Goal: Transaction & Acquisition: Purchase product/service

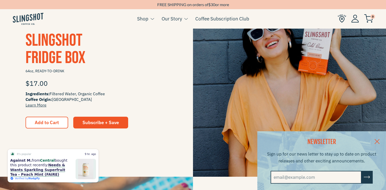
scroll to position [118, 0]
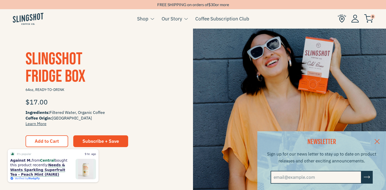
click at [54, 75] on span "Slingshot Fridge Box" at bounding box center [56, 68] width 60 height 38
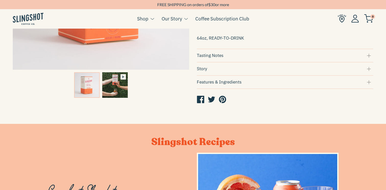
scroll to position [155, 0]
click at [201, 72] on div "Story" at bounding box center [285, 68] width 176 height 7
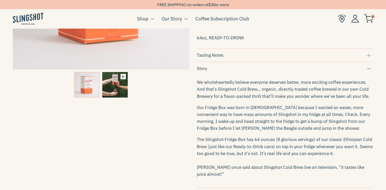
click at [201, 72] on div "Story" at bounding box center [285, 68] width 176 height 7
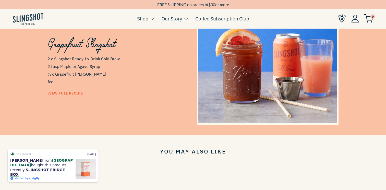
scroll to position [431, 0]
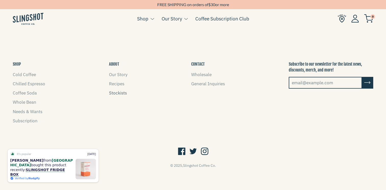
click at [114, 94] on link "Stockists" at bounding box center [118, 93] width 18 height 6
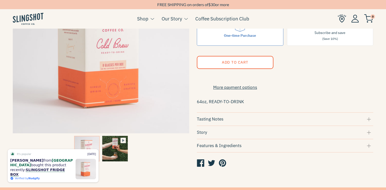
scroll to position [92, 0]
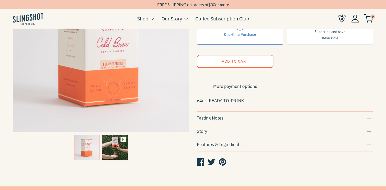
click at [257, 117] on div "Tasting Notes" at bounding box center [285, 118] width 176 height 7
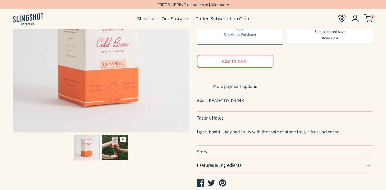
click at [257, 117] on div "Tasting Notes" at bounding box center [285, 118] width 176 height 7
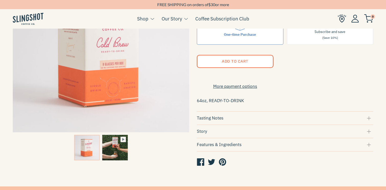
click at [240, 156] on form "$17.00 Quantity 1 Purchase Options One-time Purchase Subscribe and save (Save 1…" at bounding box center [285, 68] width 176 height 199
click at [240, 148] on div "Features & Ingredients" at bounding box center [285, 144] width 176 height 7
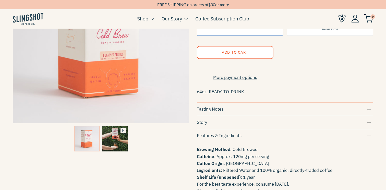
scroll to position [91, 0]
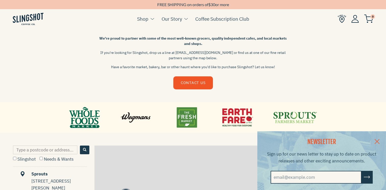
scroll to position [135, 0]
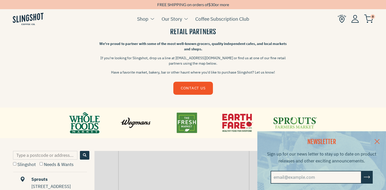
click at [37, 155] on div "NEWSLETTER Sign up for our news letter to stay up to date on product releases a…" at bounding box center [193, 160] width 386 height 59
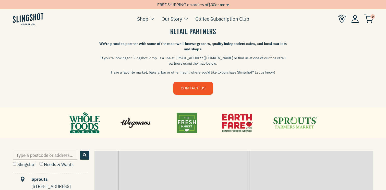
click at [37, 155] on input "Type a postcode or address..." at bounding box center [45, 155] width 64 height 9
type input "92126"
click at [84, 156] on span "Search" at bounding box center [84, 154] width 3 height 3
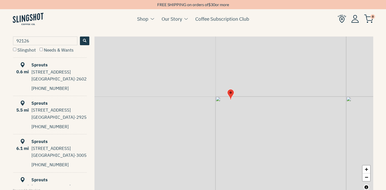
scroll to position [250, 0]
click at [71, 82] on li "0.6 mi Sprouts [STREET_ADDRESS] 858-880-0210 Directions" at bounding box center [50, 76] width 74 height 38
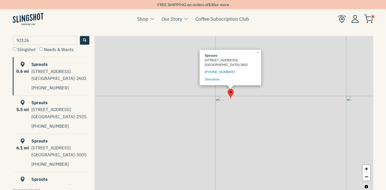
scroll to position [0, 0]
click at [68, 103] on div "Sprouts" at bounding box center [50, 102] width 73 height 7
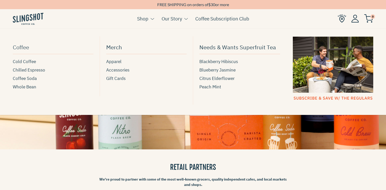
click at [24, 46] on span "Coffee" at bounding box center [21, 47] width 16 height 9
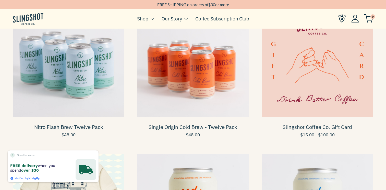
scroll to position [362, 0]
